Goal: Task Accomplishment & Management: Use online tool/utility

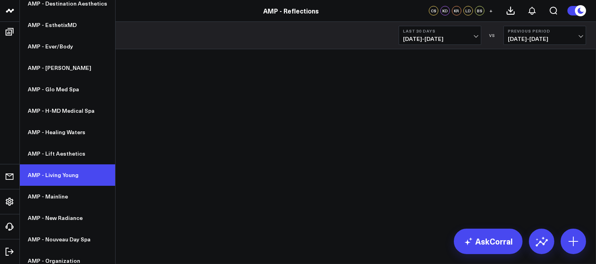
scroll to position [264, 0]
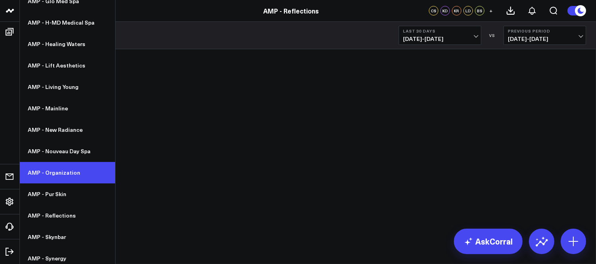
click at [61, 175] on link "AMP - Organization" at bounding box center [67, 172] width 95 height 21
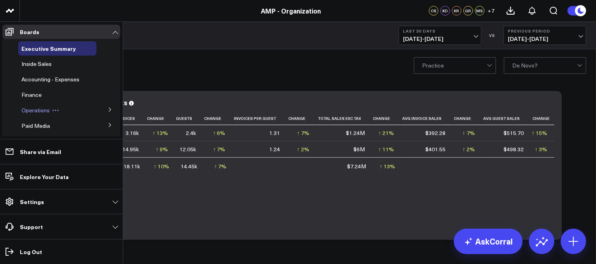
click at [33, 109] on span "Operations" at bounding box center [35, 110] width 28 height 8
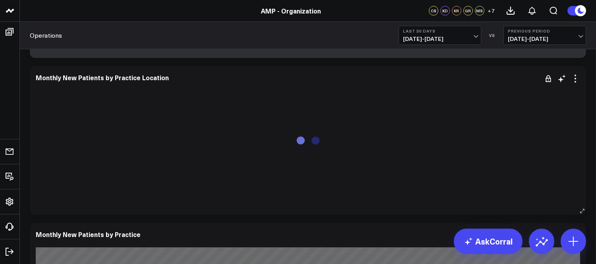
scroll to position [264, 0]
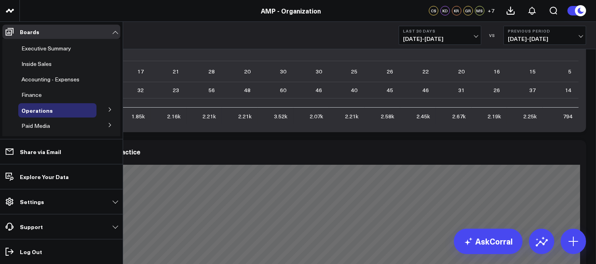
click at [106, 106] on button at bounding box center [110, 109] width 21 height 12
click at [44, 125] on span "Providers" at bounding box center [38, 125] width 24 height 8
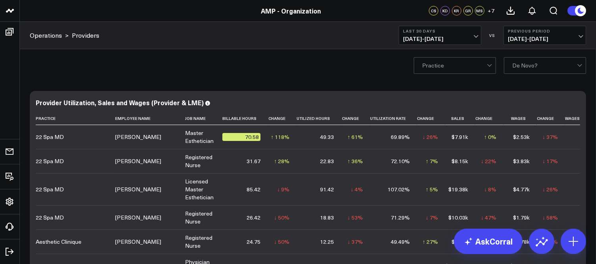
click at [455, 36] on span "07/14/25 - 08/12/25" at bounding box center [440, 39] width 74 height 6
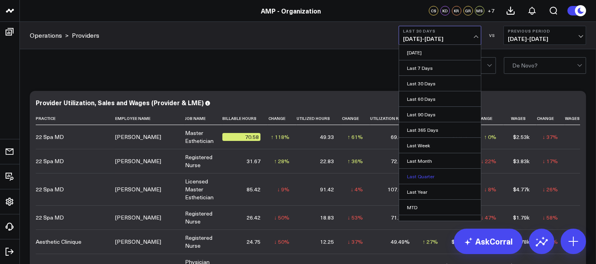
scroll to position [40, 0]
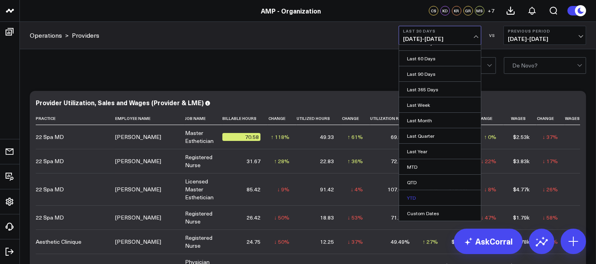
click at [411, 194] on link "YTD" at bounding box center [440, 197] width 82 height 15
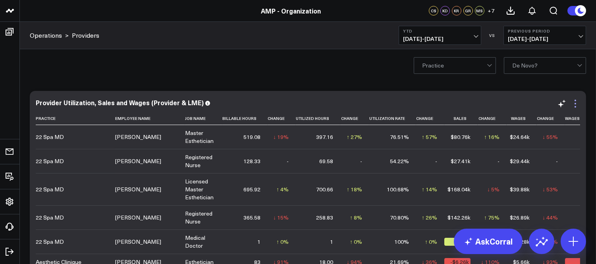
click at [576, 105] on icon at bounding box center [575, 104] width 10 height 10
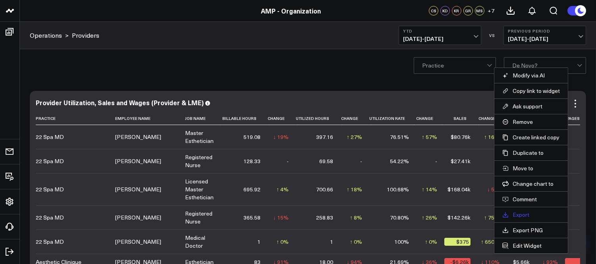
click at [515, 213] on link "Export" at bounding box center [531, 214] width 58 height 7
